Goal: Information Seeking & Learning: Learn about a topic

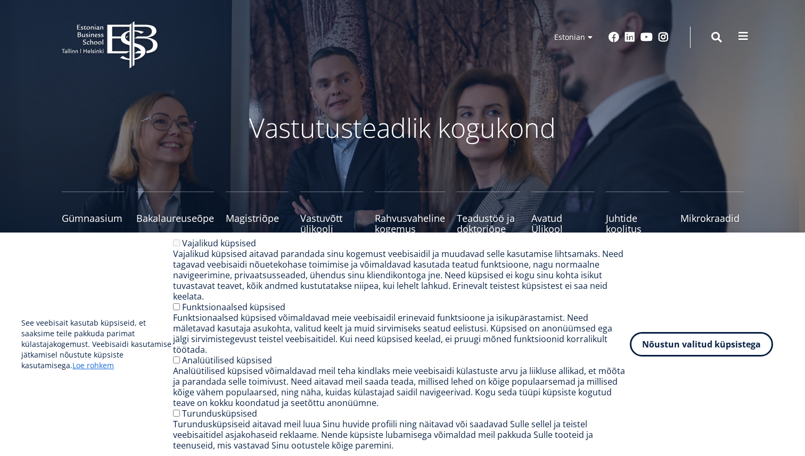
click at [738, 38] on span at bounding box center [743, 36] width 11 height 11
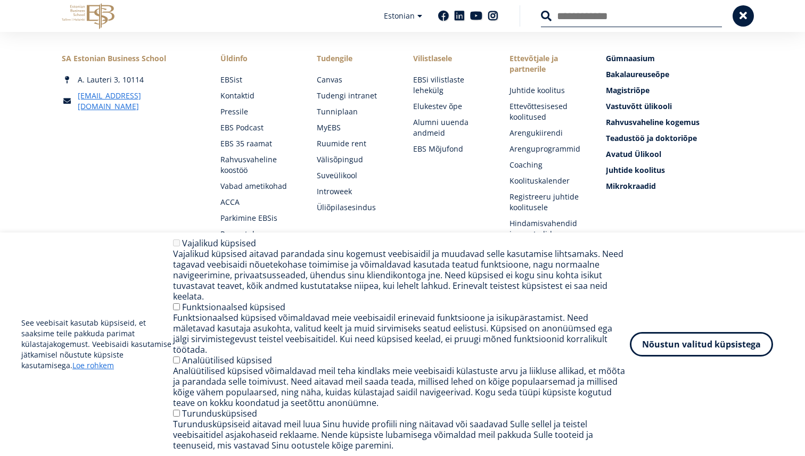
scroll to position [45, 0]
click at [655, 349] on button "Nõustun valitud küpsistega" at bounding box center [701, 342] width 143 height 24
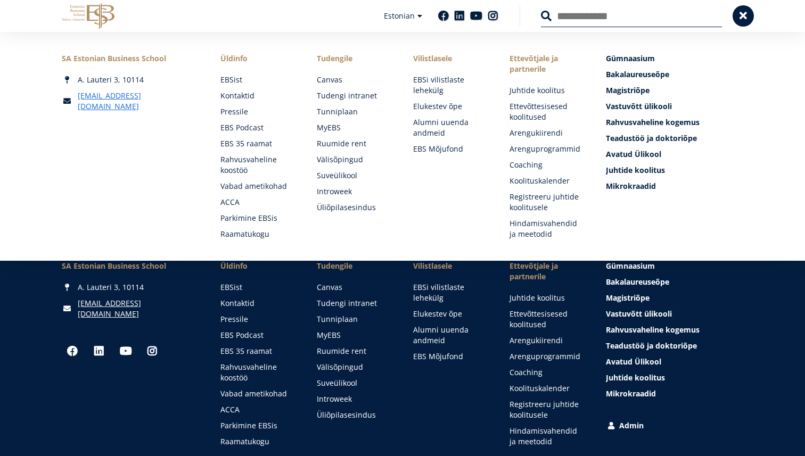
scroll to position [1390, 0]
click at [742, 12] on span at bounding box center [743, 15] width 11 height 11
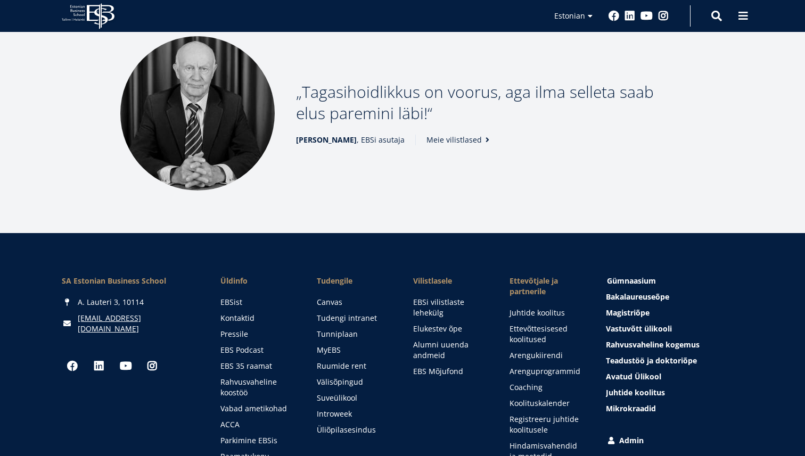
scroll to position [1379, 0]
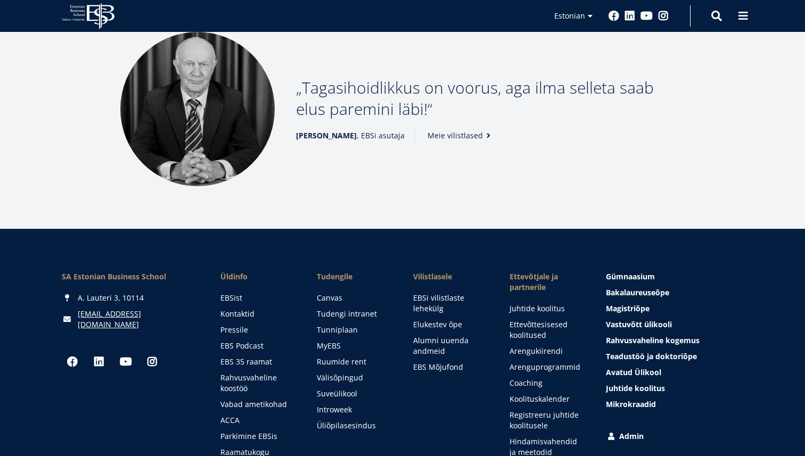
click at [459, 137] on link "Meie vilistlased" at bounding box center [461, 135] width 66 height 11
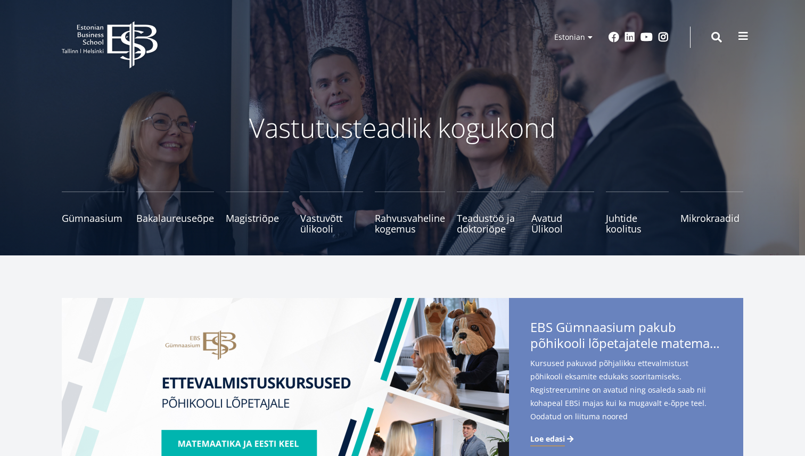
click at [739, 40] on span at bounding box center [743, 36] width 11 height 11
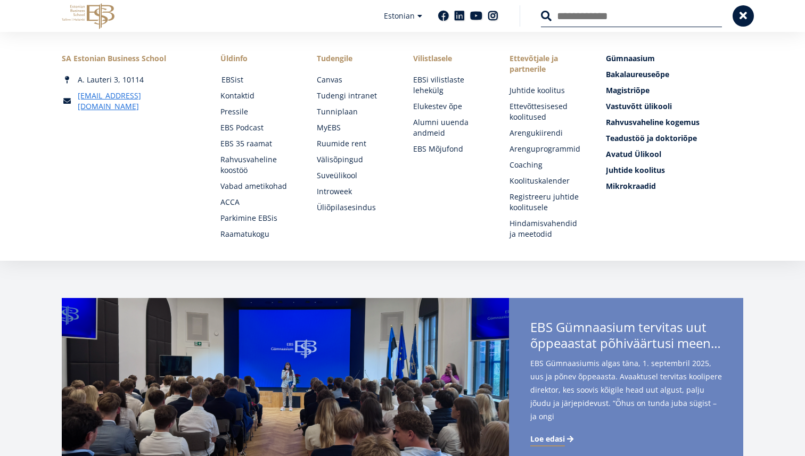
click at [238, 79] on link "EBSist" at bounding box center [258, 80] width 75 height 11
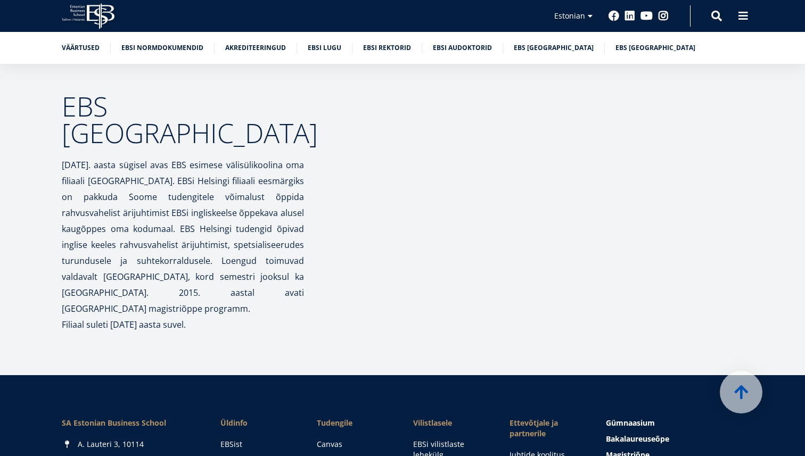
scroll to position [5150, 0]
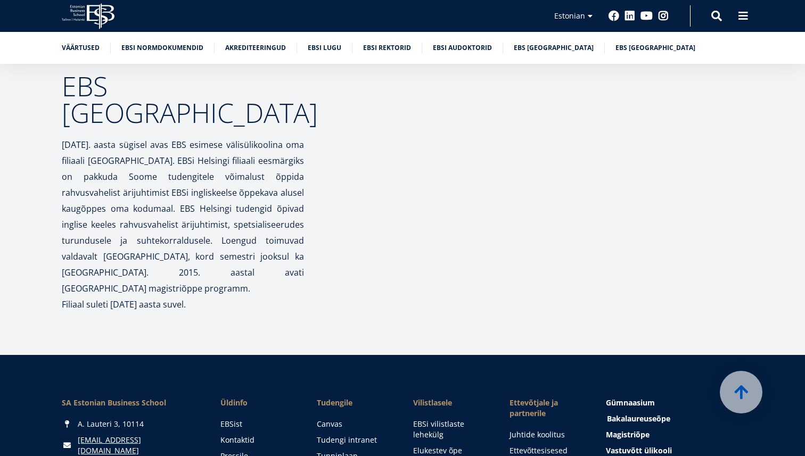
click at [613, 414] on span "Bakalaureuseõpe Tutvu ja registreeru" at bounding box center [638, 419] width 63 height 10
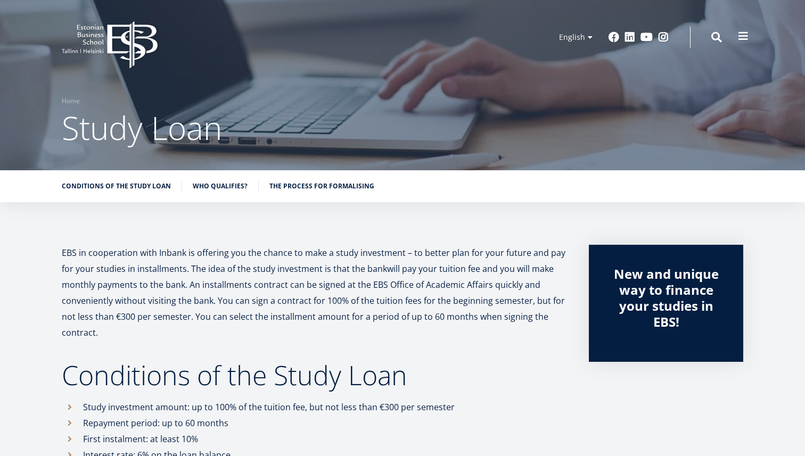
click at [741, 35] on span at bounding box center [743, 36] width 11 height 11
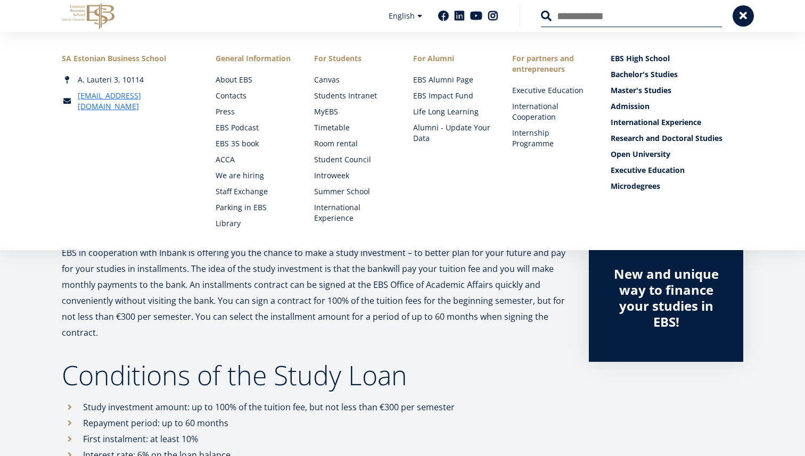
click at [750, 20] on button at bounding box center [743, 14] width 21 height 21
